Goal: Find specific page/section: Find specific page/section

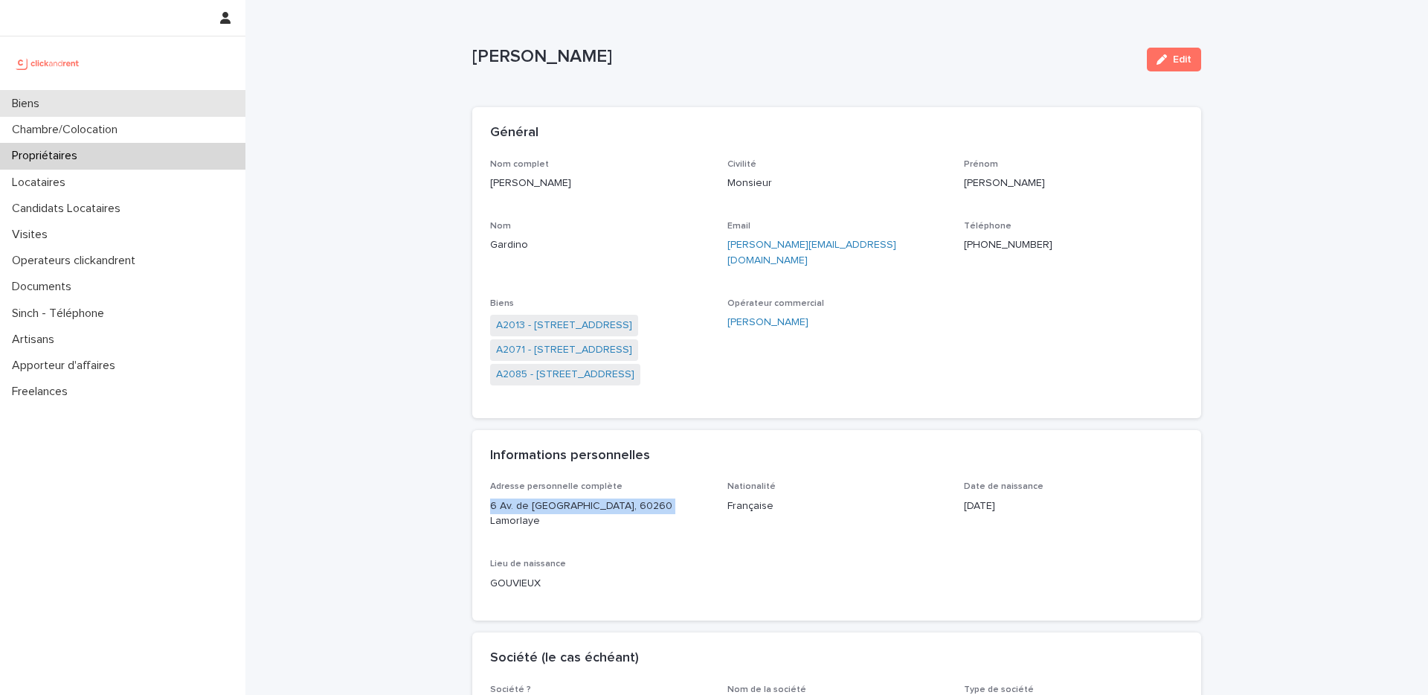
click at [145, 105] on div "Biens" at bounding box center [122, 104] width 245 height 26
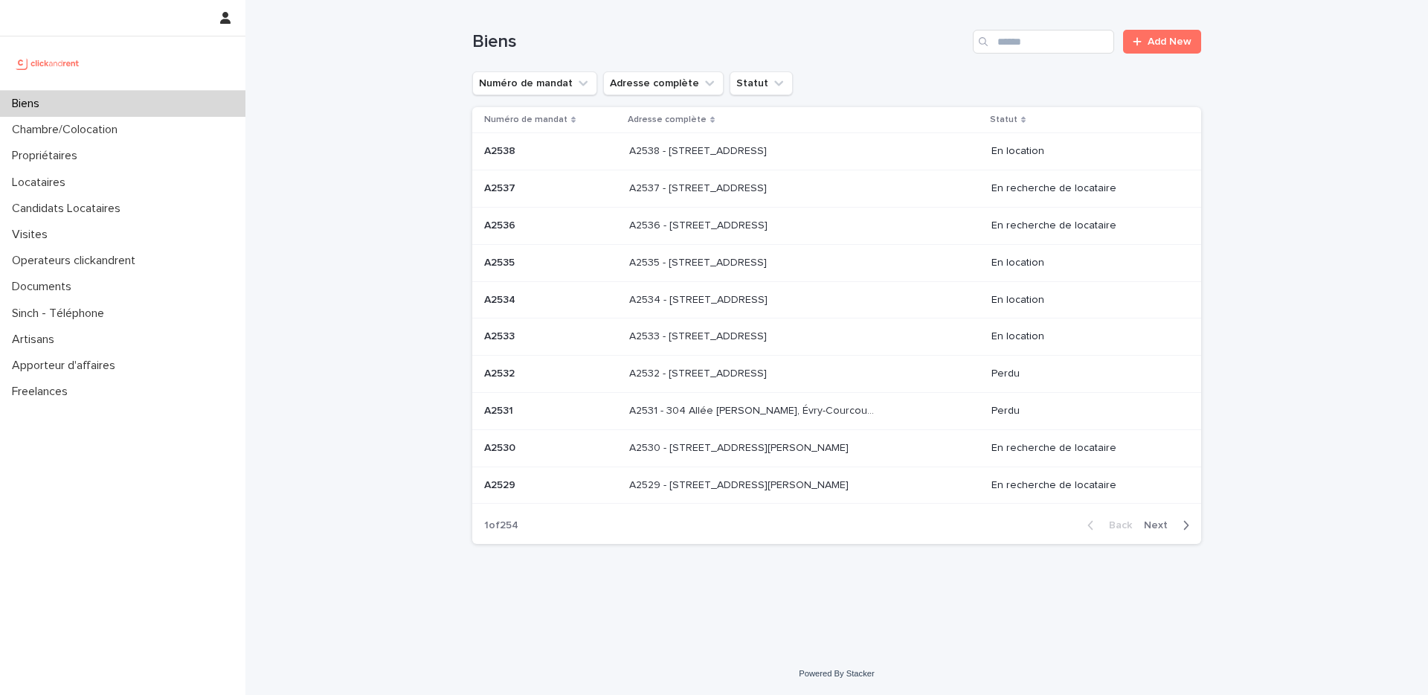
click at [86, 100] on div "Biens" at bounding box center [122, 104] width 245 height 26
click at [1026, 39] on input "Search" at bounding box center [1043, 42] width 141 height 24
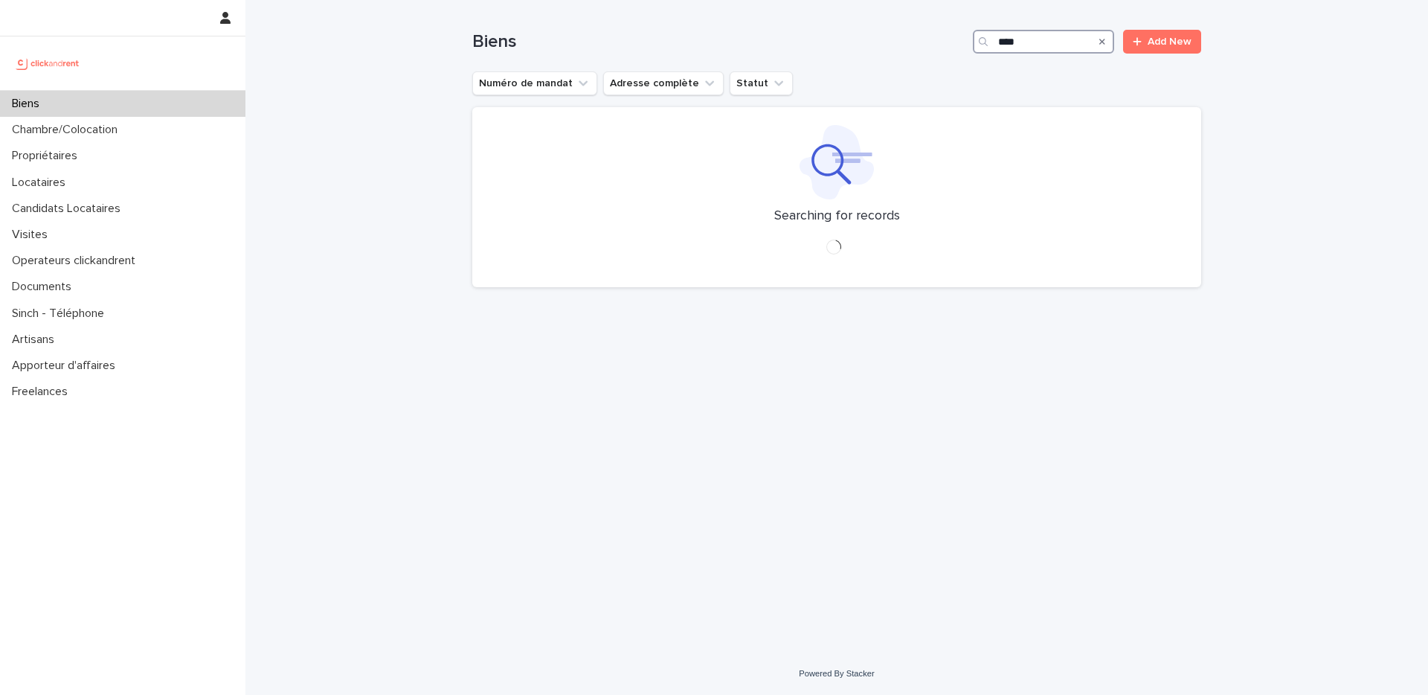
type input "*****"
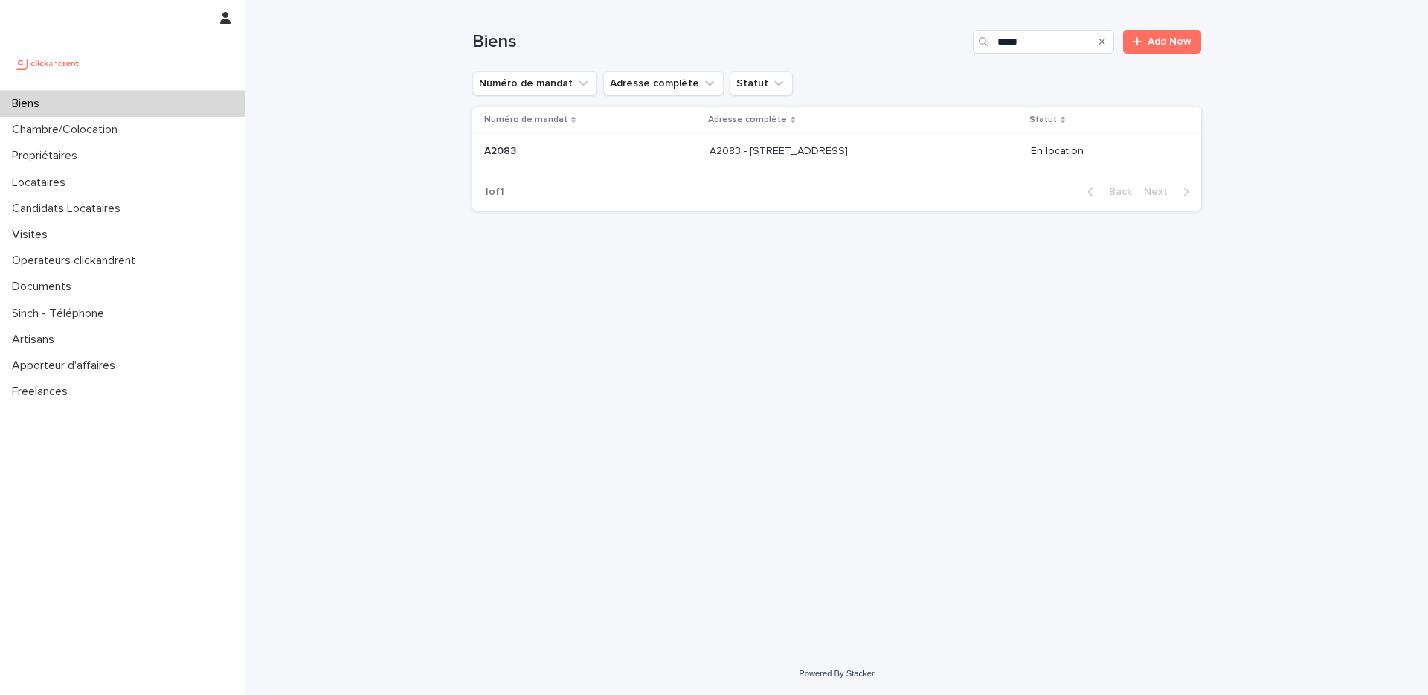
click at [879, 156] on p at bounding box center [834, 151] width 248 height 13
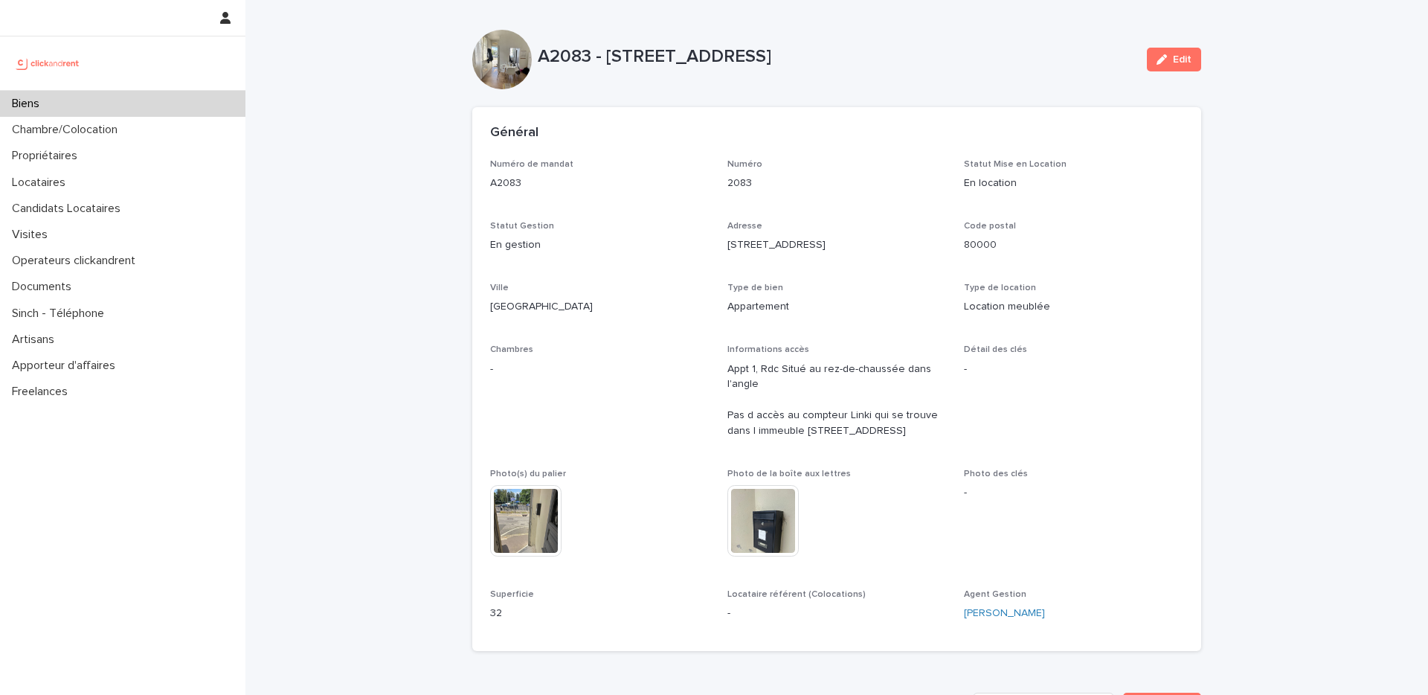
click at [568, 54] on p "A2083 - 80 Rue Vaquette, Amiens 80000" at bounding box center [836, 57] width 597 height 22
copy p "A2083"
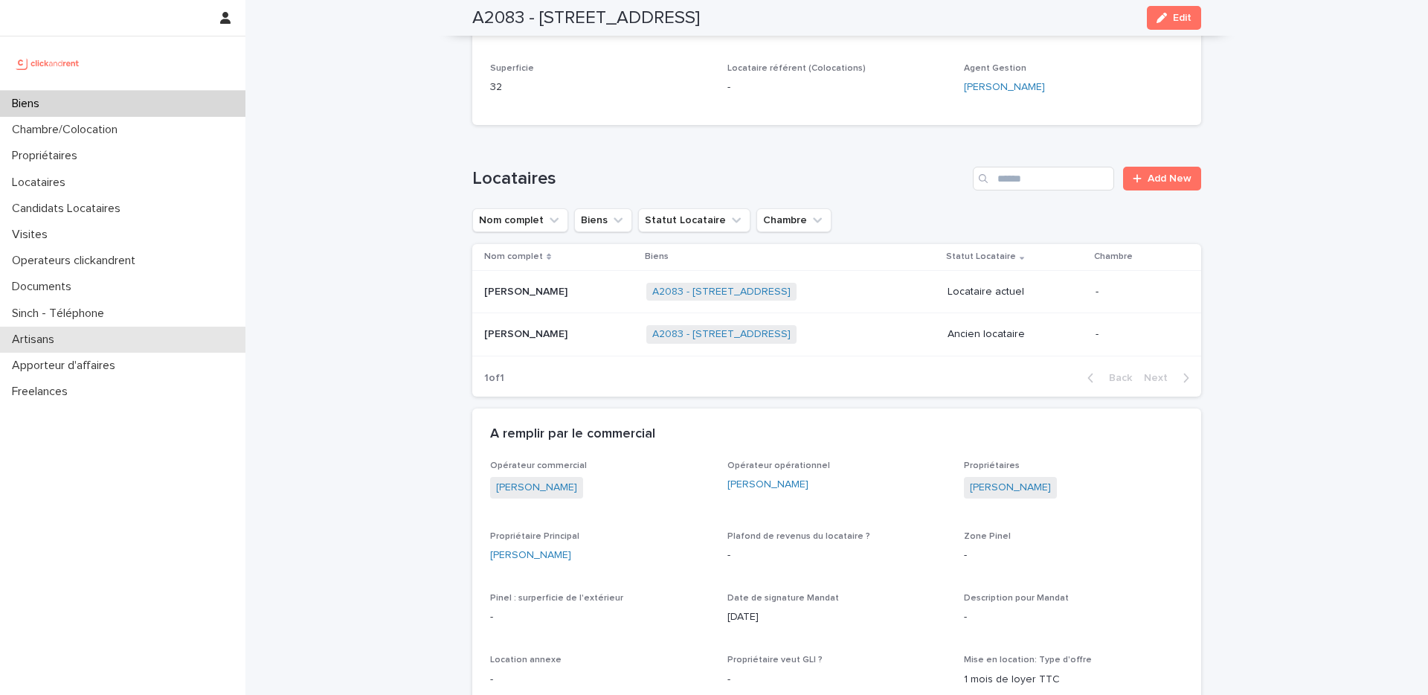
scroll to position [522, 0]
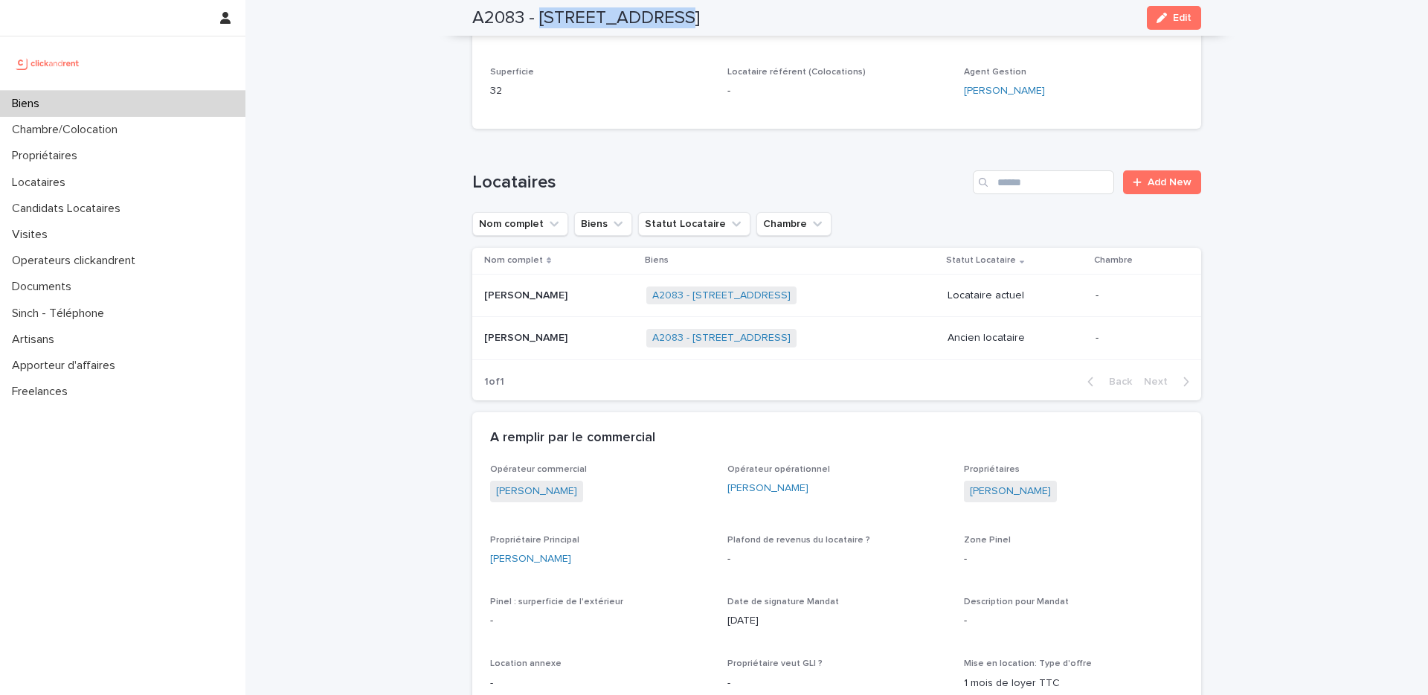
drag, startPoint x: 670, startPoint y: 16, endPoint x: 543, endPoint y: 22, distance: 127.3
click at [543, 22] on h2 "A2083 - 80 Rue Vaquette, Amiens 80000" at bounding box center [586, 18] width 228 height 22
copy h2 "80 Rue Vaquette"
click at [108, 106] on div "Biens" at bounding box center [122, 104] width 245 height 26
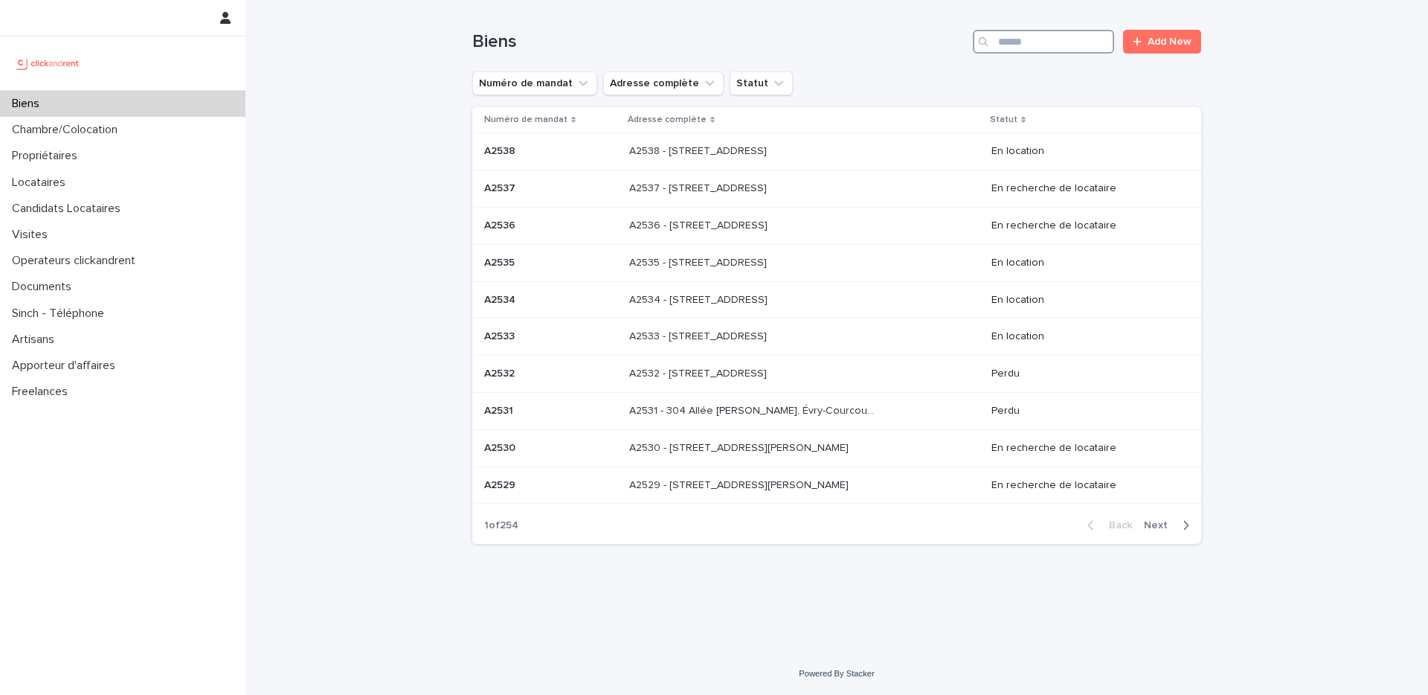
click at [1015, 31] on input "Search" at bounding box center [1043, 42] width 141 height 24
paste input "**********"
type input "**********"
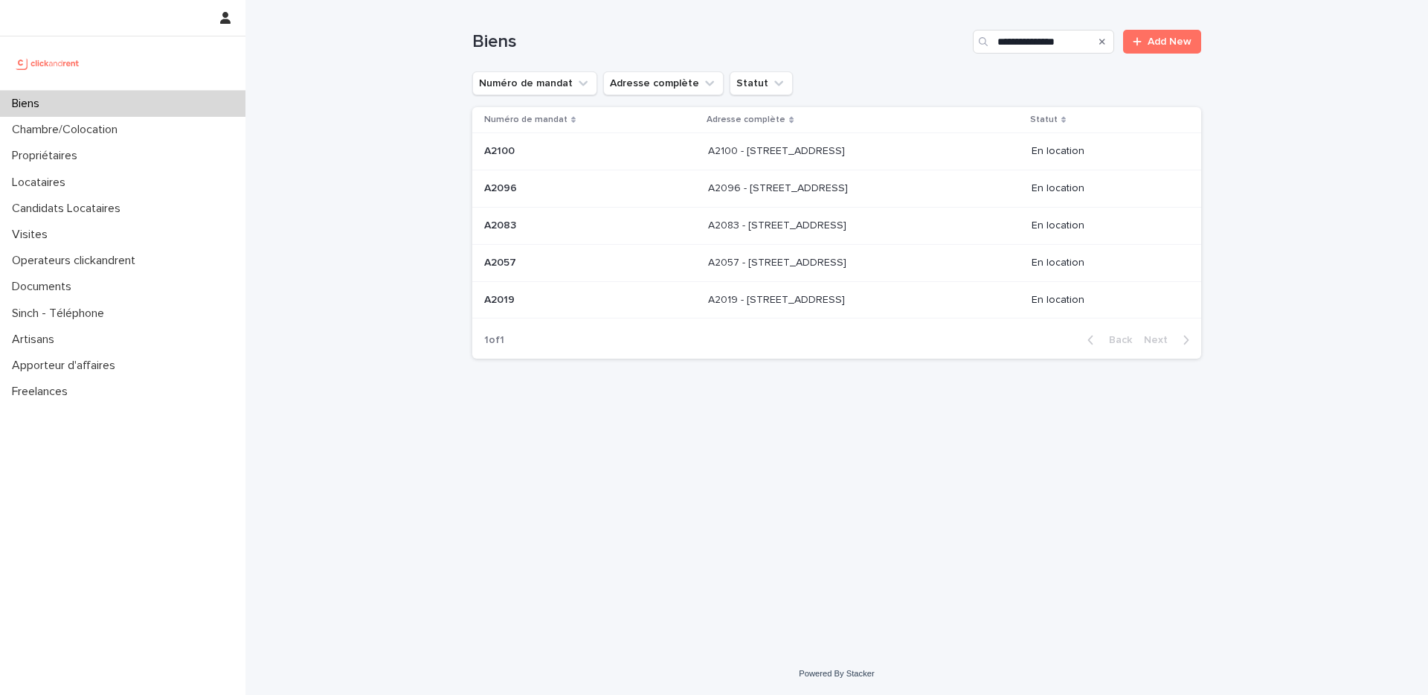
click at [786, 304] on p "A2019 - 80 Rue Vaquette, Amiens 80000" at bounding box center [778, 299] width 140 height 16
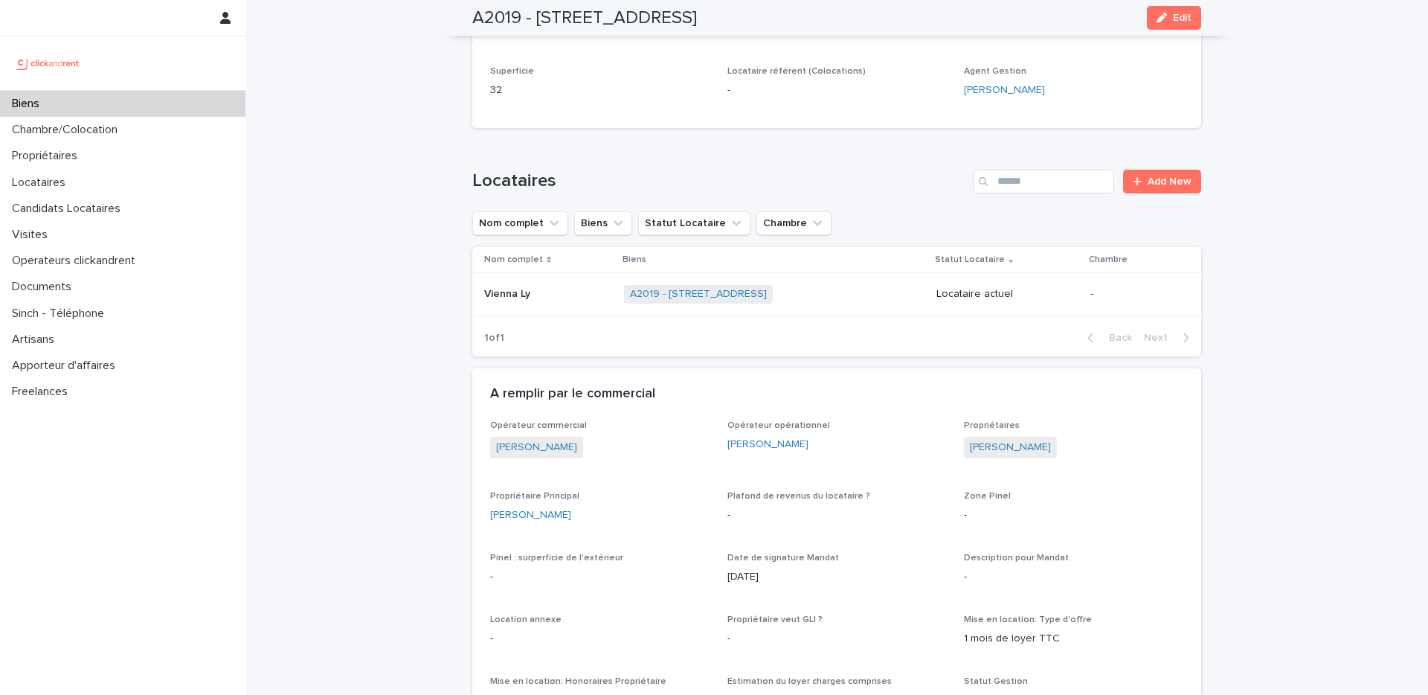
scroll to position [406, 0]
click at [584, 288] on p at bounding box center [548, 290] width 128 height 13
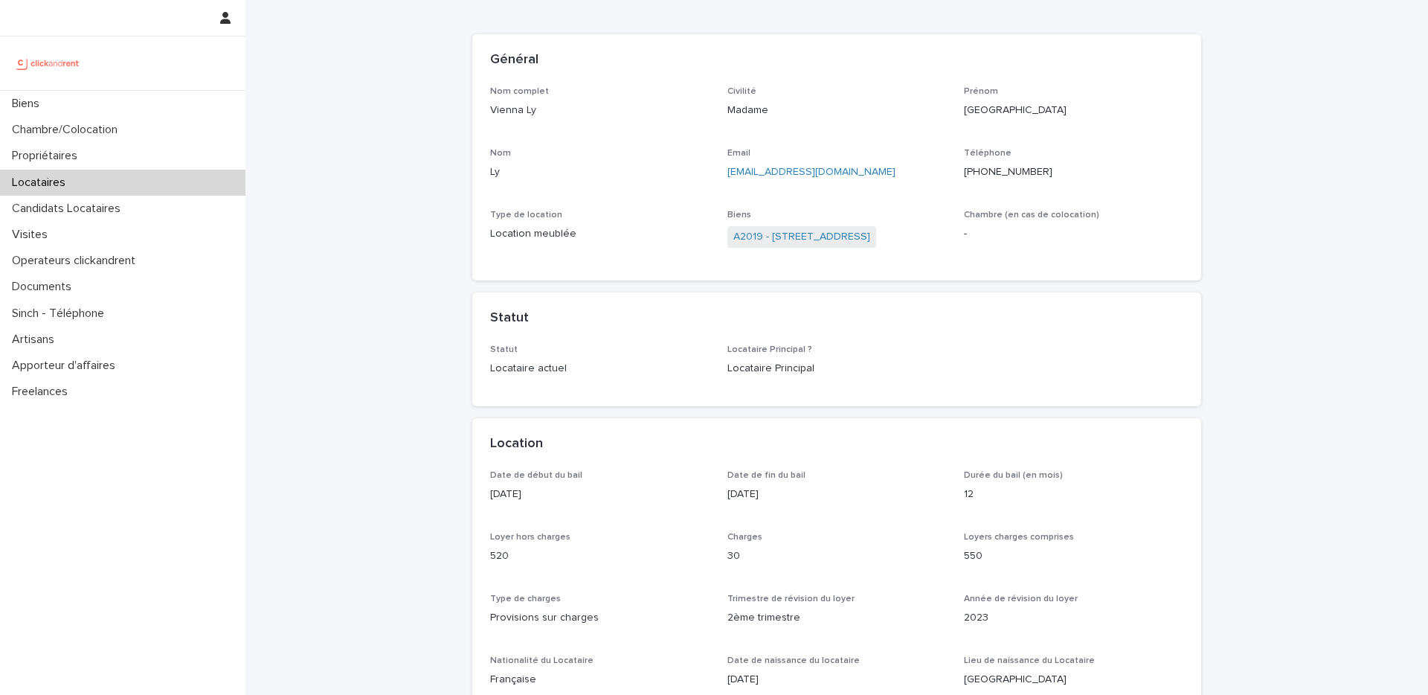
scroll to position [81, 0]
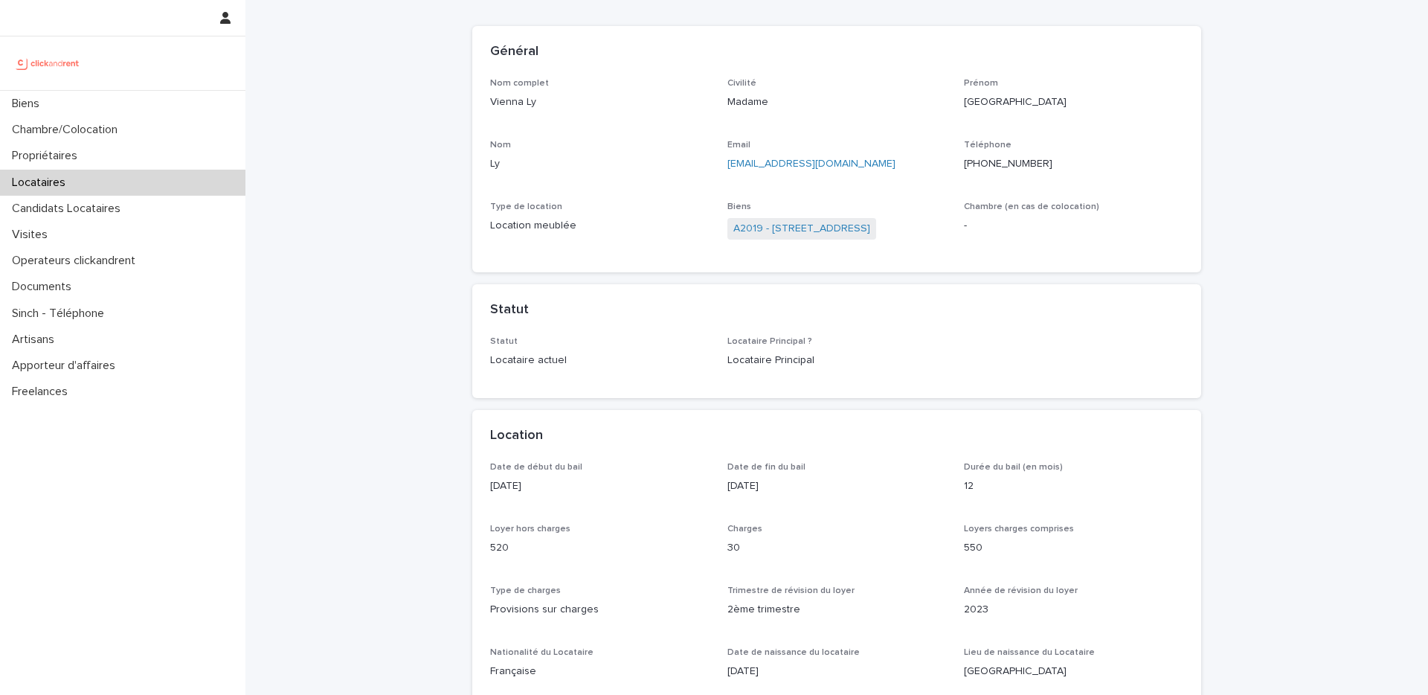
click at [757, 377] on div "Locataire Principal ? Locataire Principal" at bounding box center [837, 358] width 219 height 44
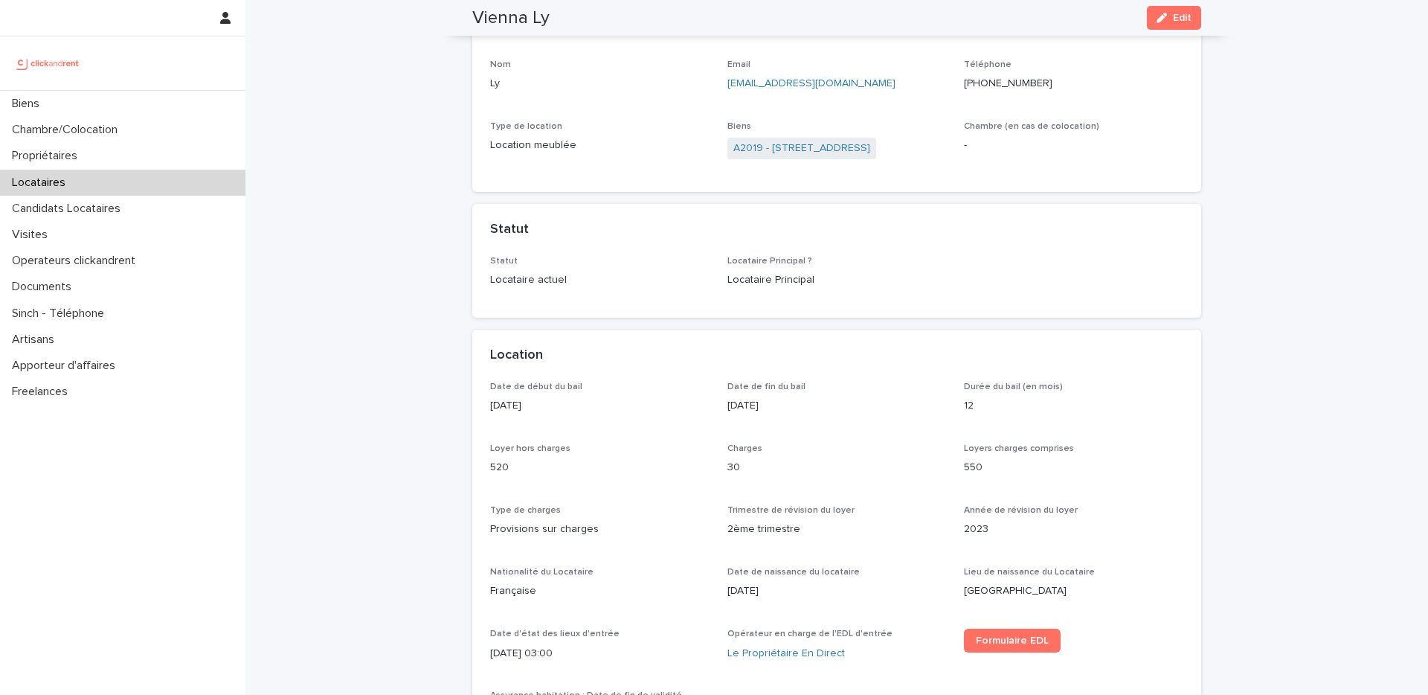
scroll to position [0, 0]
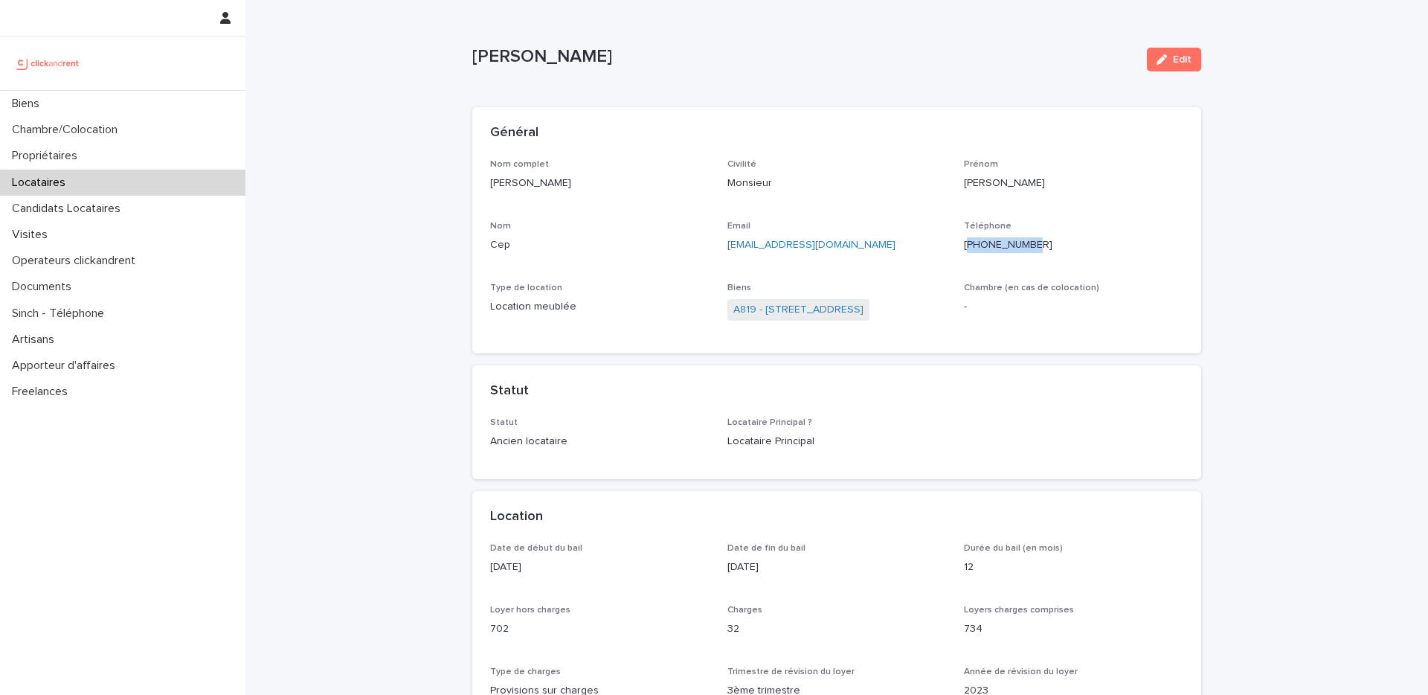
scroll to position [39, 0]
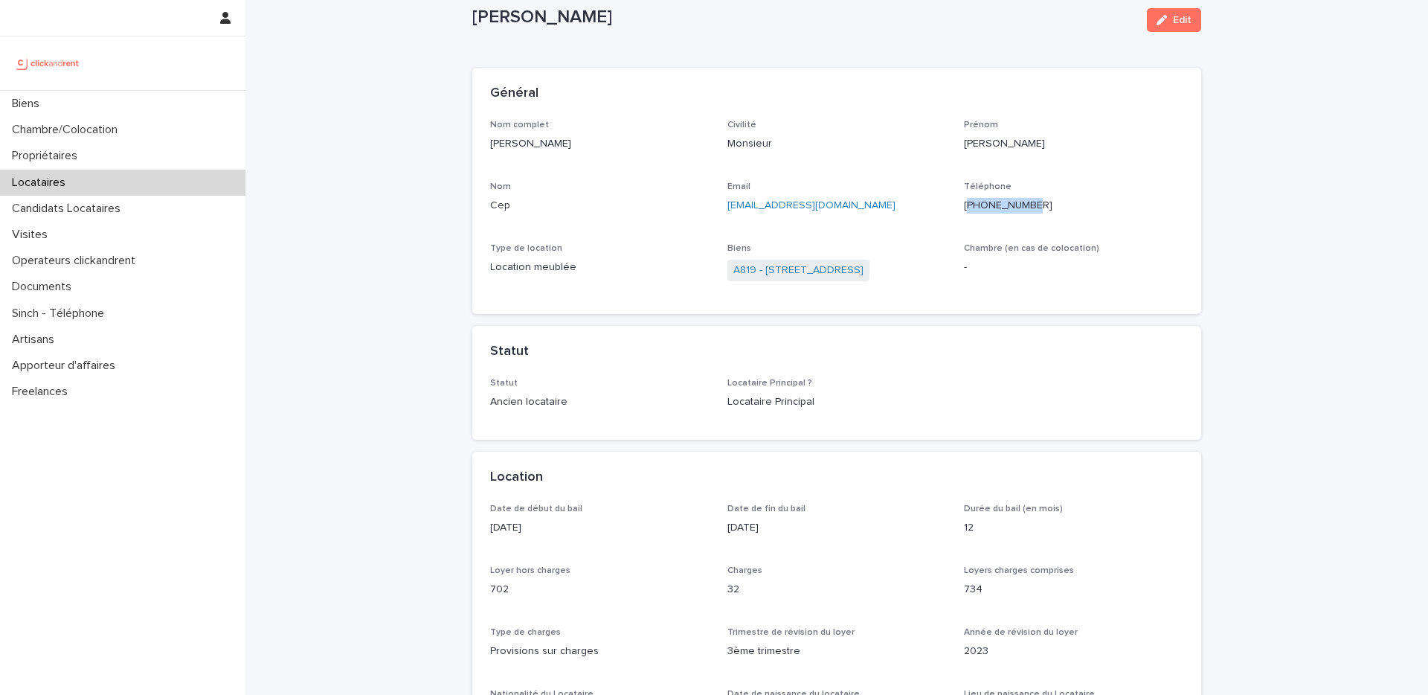
click at [100, 189] on div "Locataires" at bounding box center [122, 183] width 245 height 26
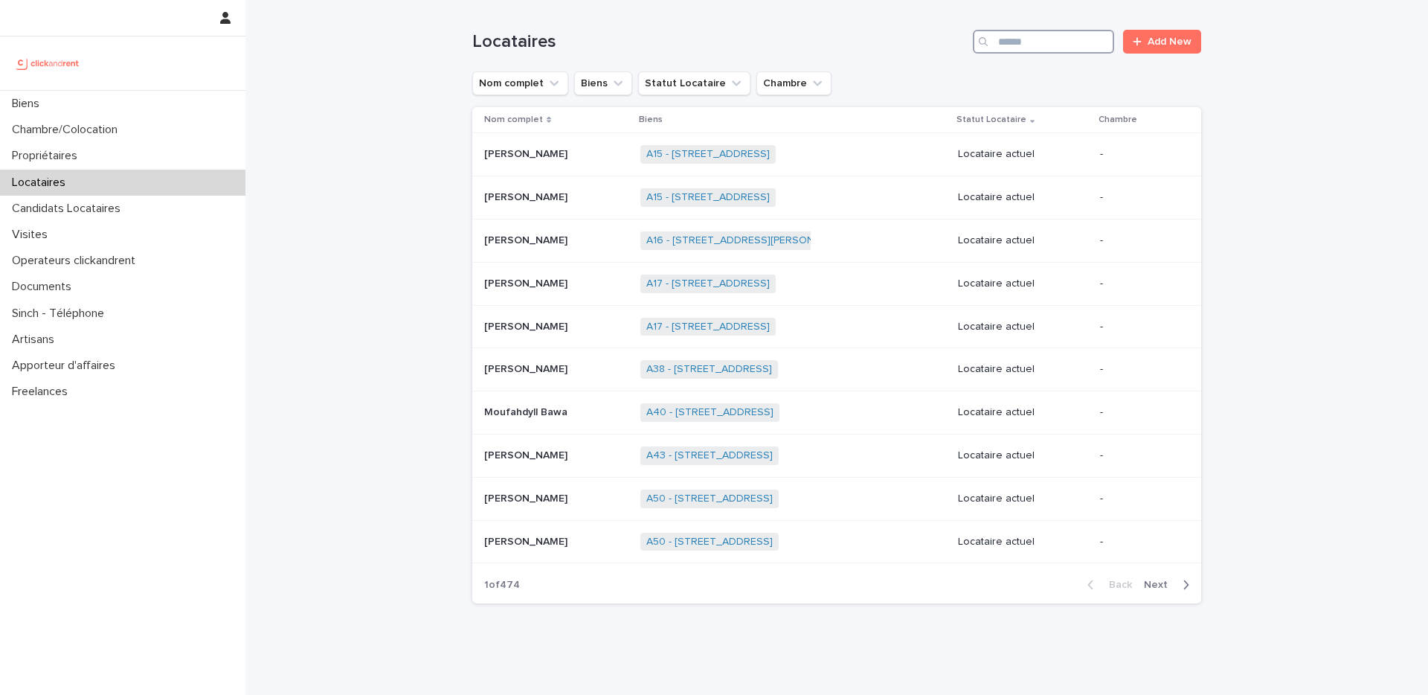
click at [1005, 43] on input "Search" at bounding box center [1043, 42] width 141 height 24
paste input "**********"
type input "**********"
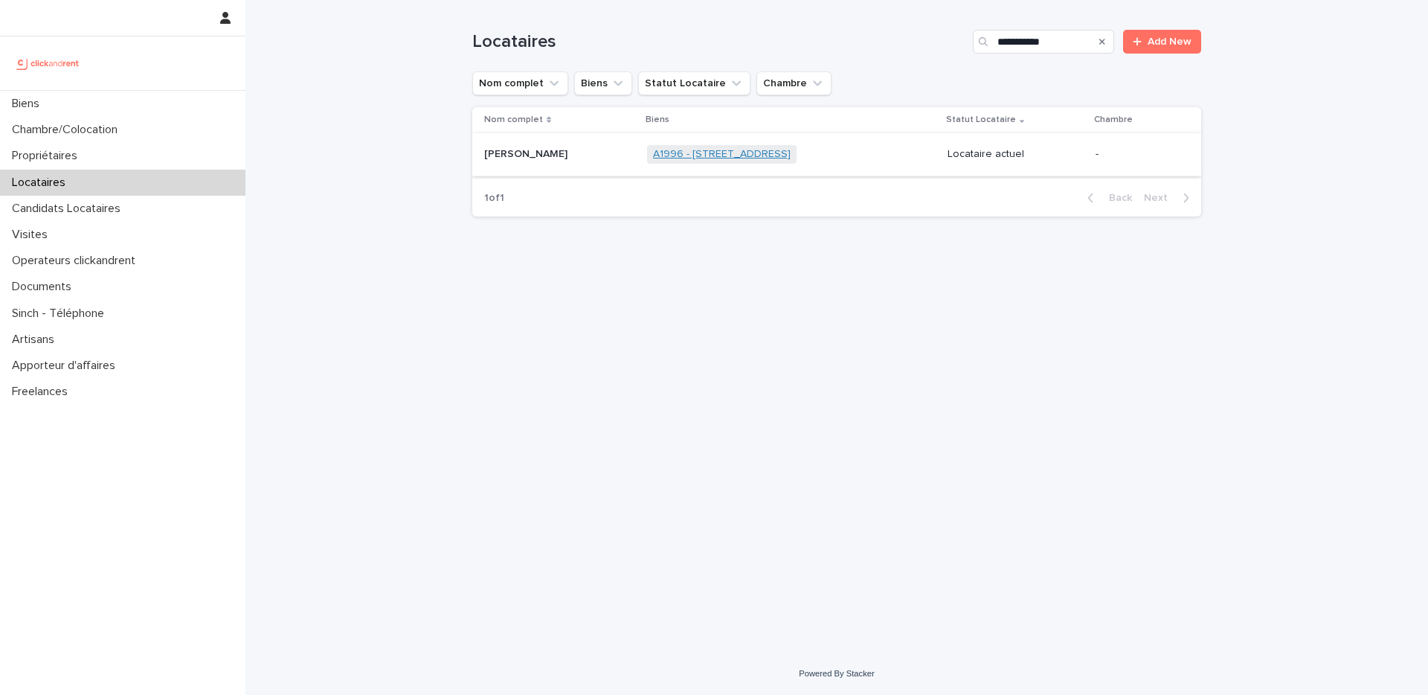
click at [738, 155] on link "A1996 - [STREET_ADDRESS]" at bounding box center [722, 154] width 138 height 13
